Goal: Task Accomplishment & Management: Manage account settings

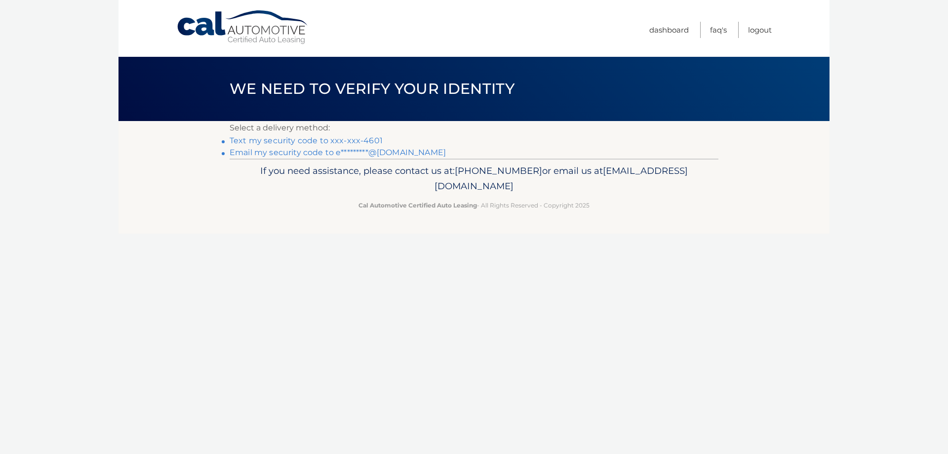
click at [294, 152] on link "Email my security code to e*********@gmail.com" at bounding box center [338, 152] width 216 height 9
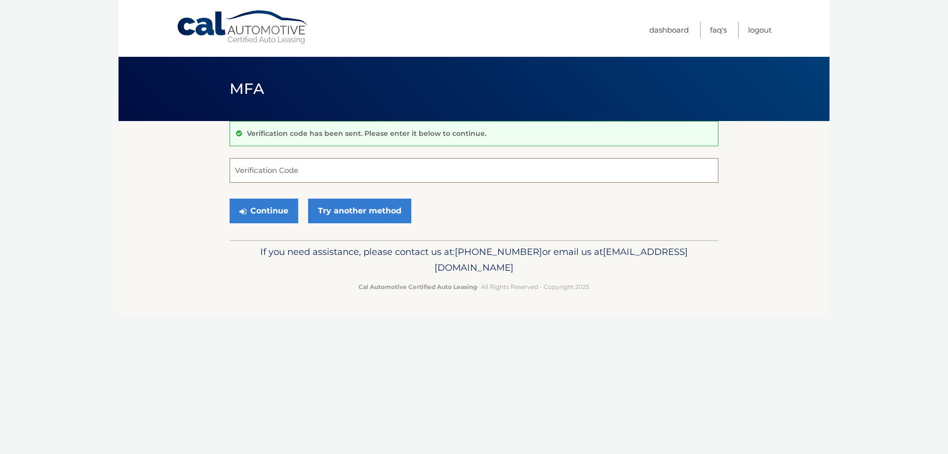
click at [293, 175] on input "Verification Code" at bounding box center [474, 170] width 489 height 25
type input "284595"
click at [271, 208] on button "Continue" at bounding box center [264, 211] width 69 height 25
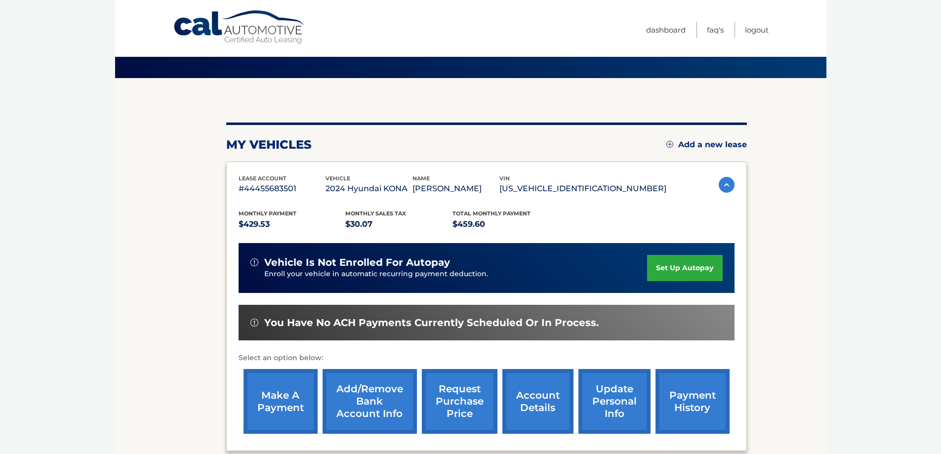
scroll to position [145, 0]
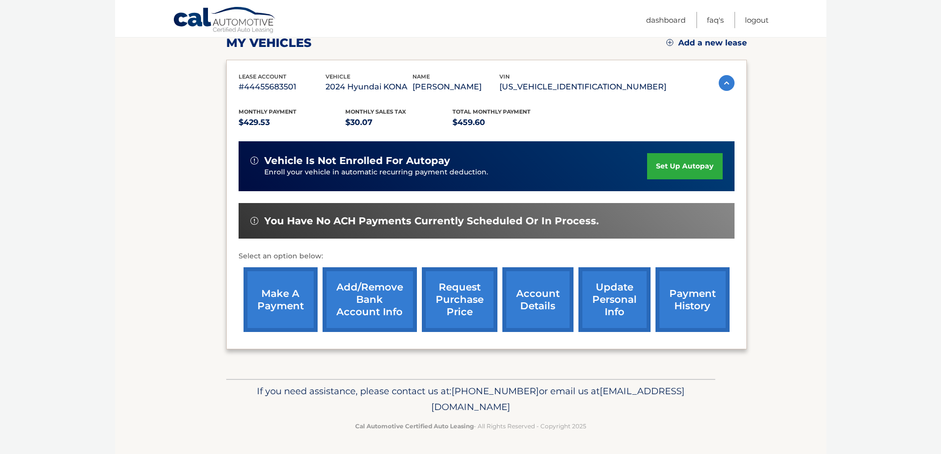
click at [262, 302] on link "make a payment" at bounding box center [281, 299] width 74 height 65
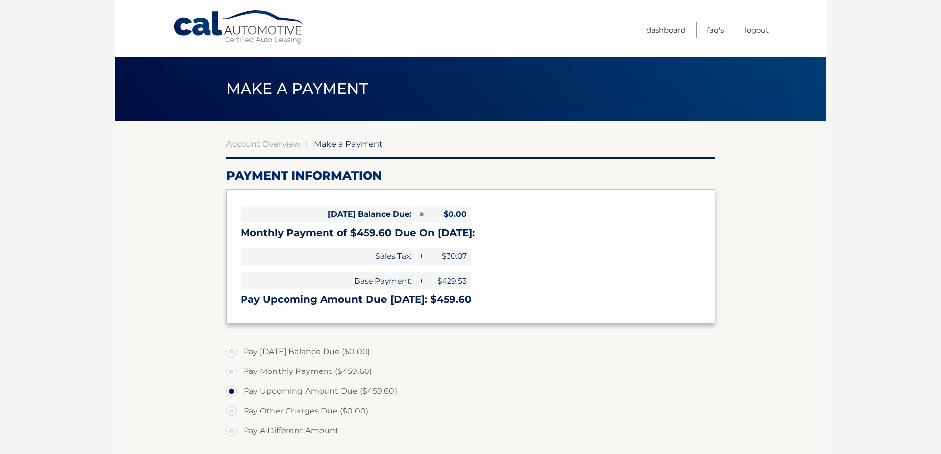
select select "NWYyOTdiY2UtYWY0My00MjUwLTgyZDAtMjU1MzkxM2VjMzY4"
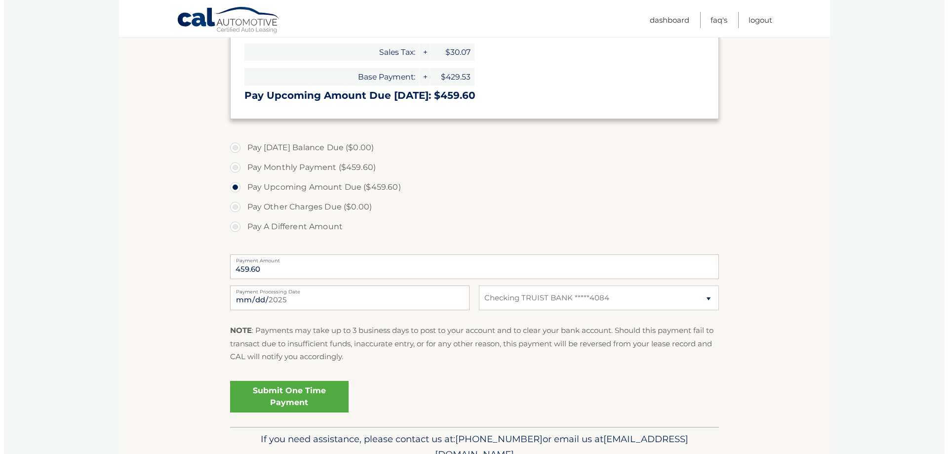
scroll to position [247, 0]
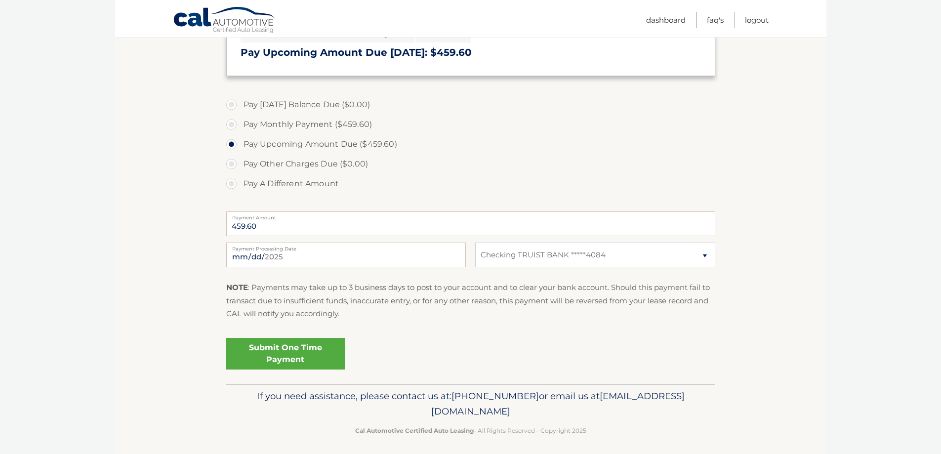
click at [336, 347] on link "Submit One Time Payment" at bounding box center [285, 354] width 119 height 32
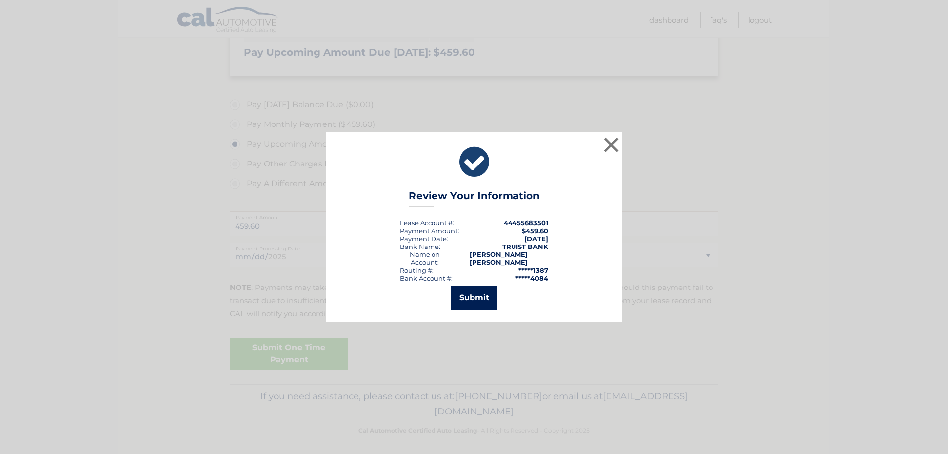
click at [471, 295] on button "Submit" at bounding box center [475, 298] width 46 height 24
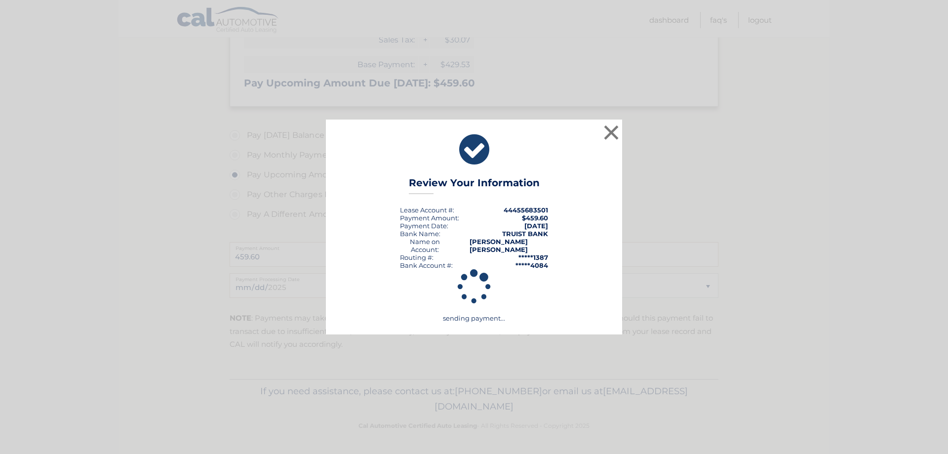
scroll to position [216, 0]
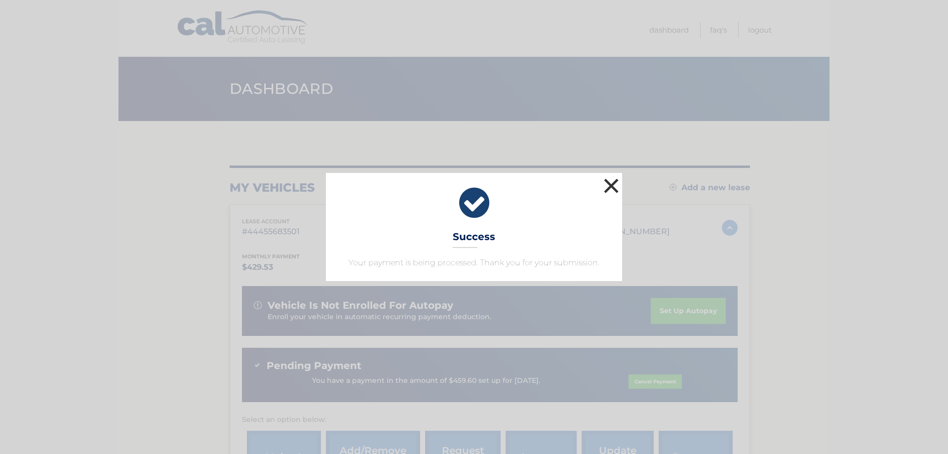
click at [606, 177] on button "×" at bounding box center [612, 186] width 20 height 20
